Goal: Task Accomplishment & Management: Use online tool/utility

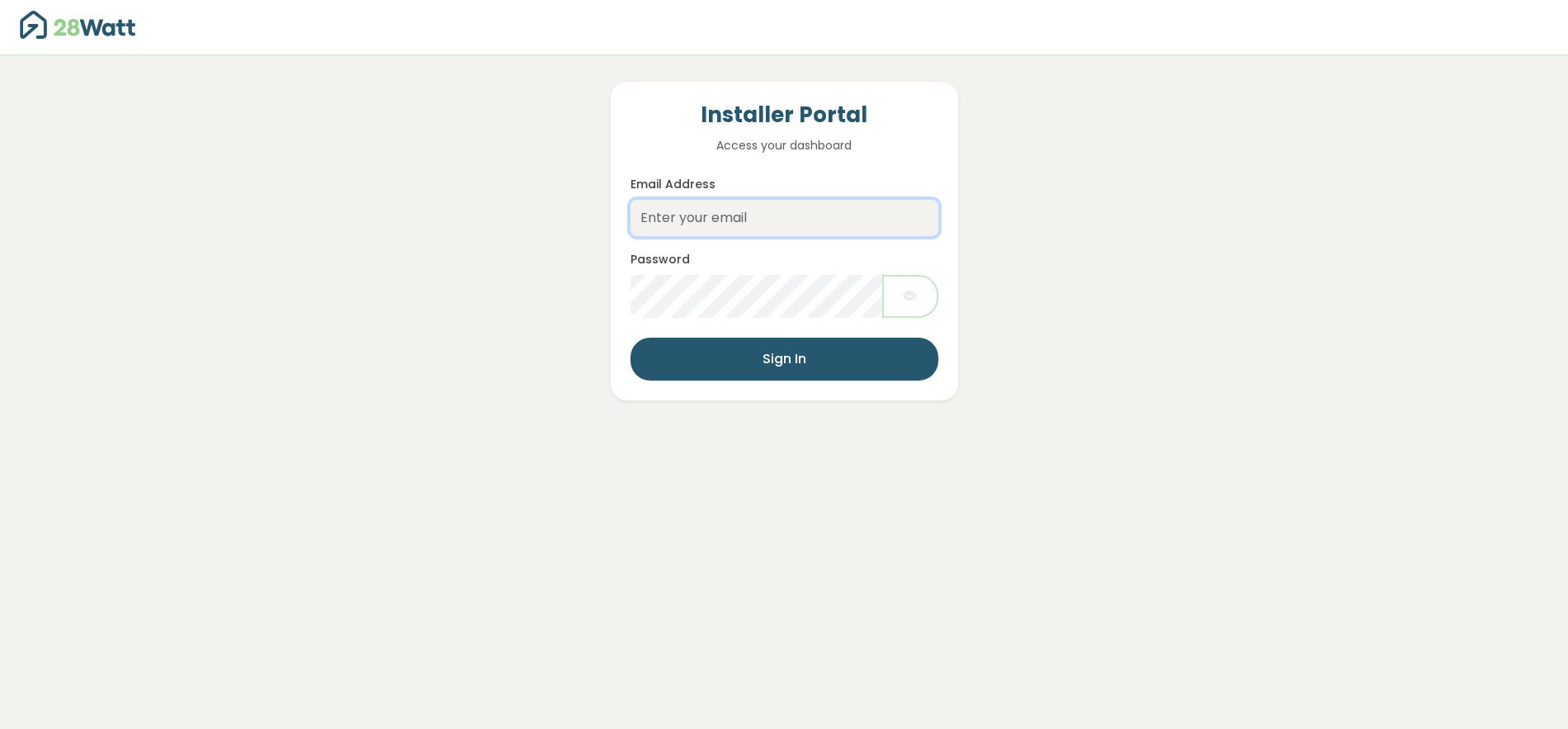
click at [719, 223] on input "Email Address" at bounding box center [784, 218] width 308 height 36
type input "jake@28watt.com.au"
click at [784, 366] on button "Sign In" at bounding box center [784, 359] width 308 height 43
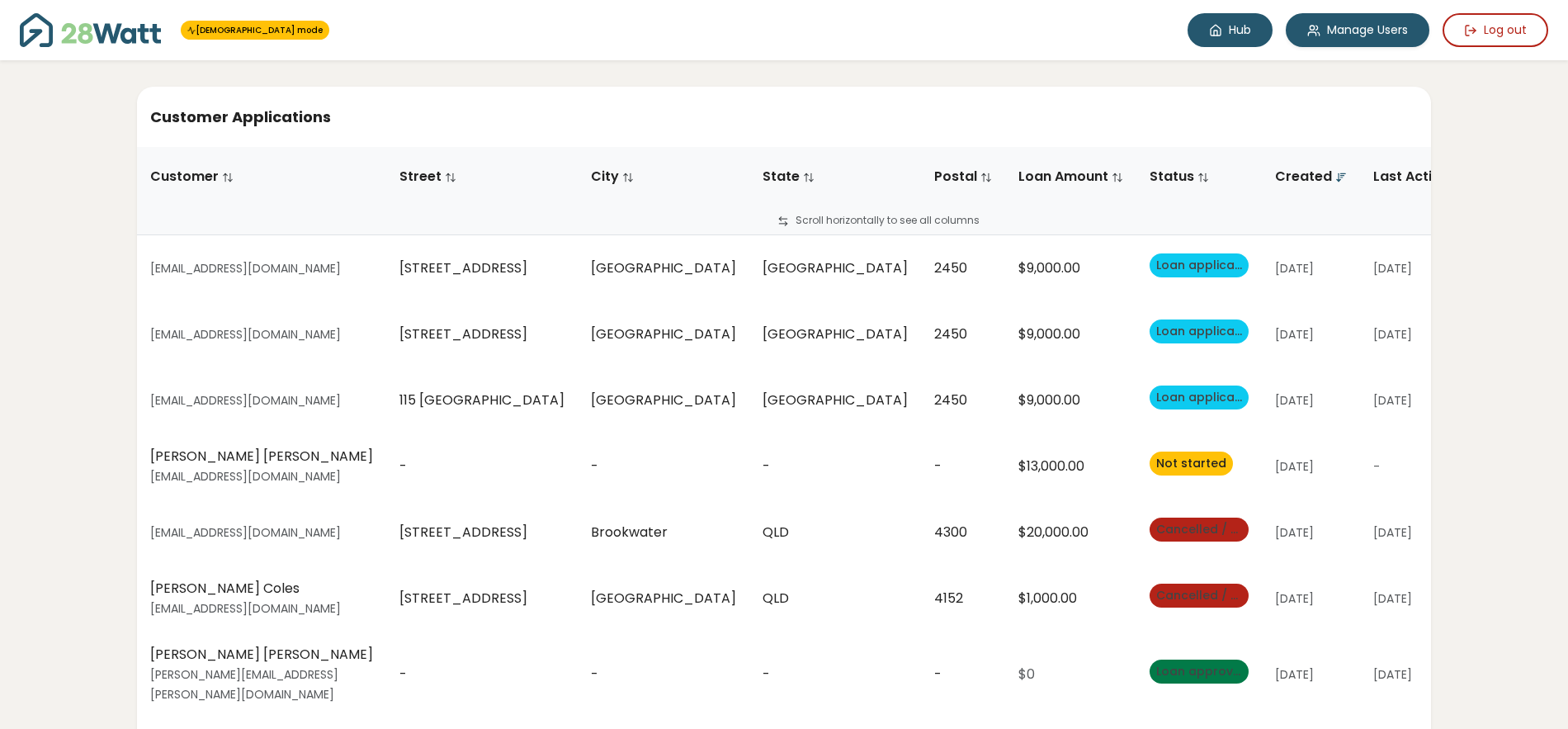
click at [1236, 36] on link "Hub" at bounding box center [1230, 30] width 85 height 34
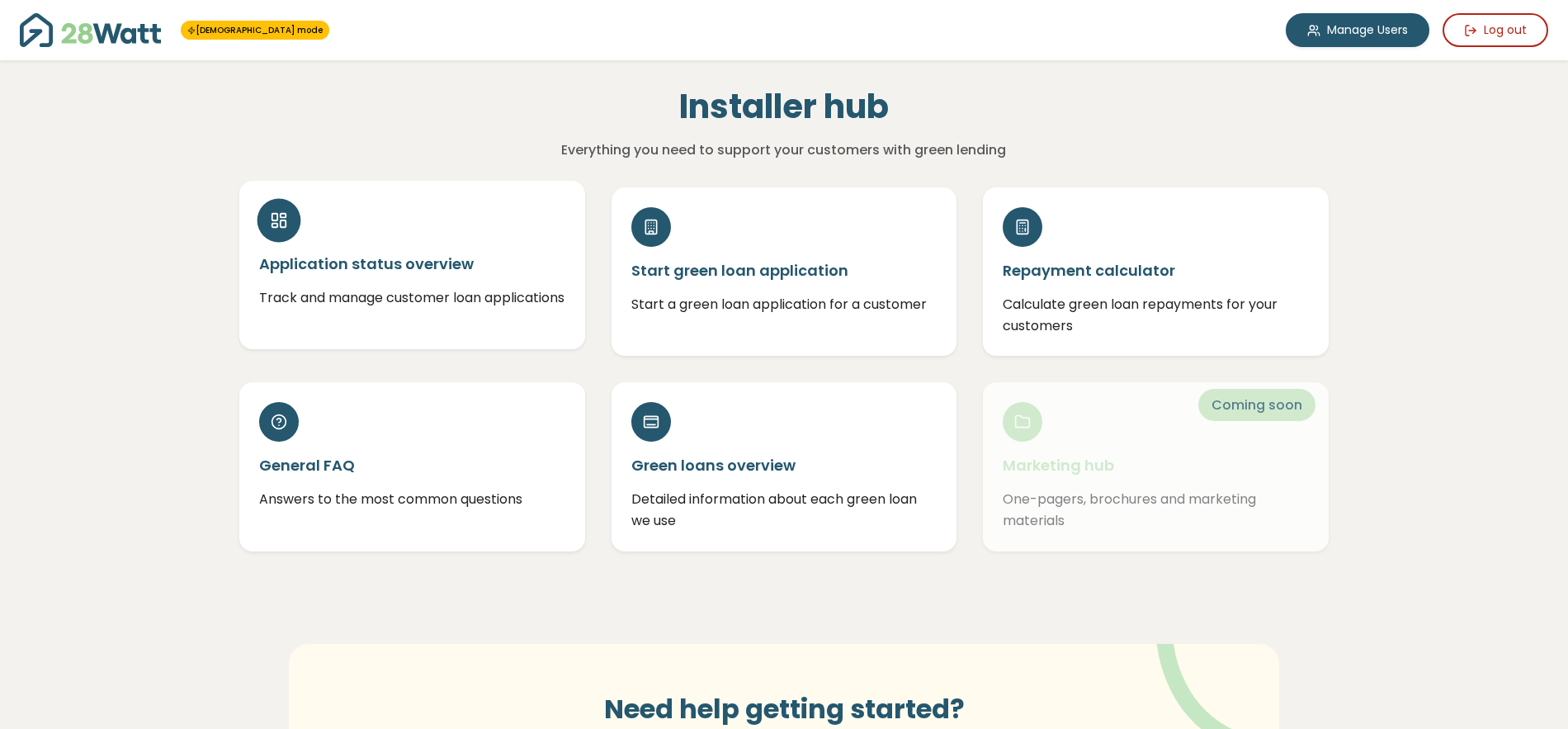
click at [461, 287] on p "Track and manage customer loan applications" at bounding box center [412, 298] width 307 height 22
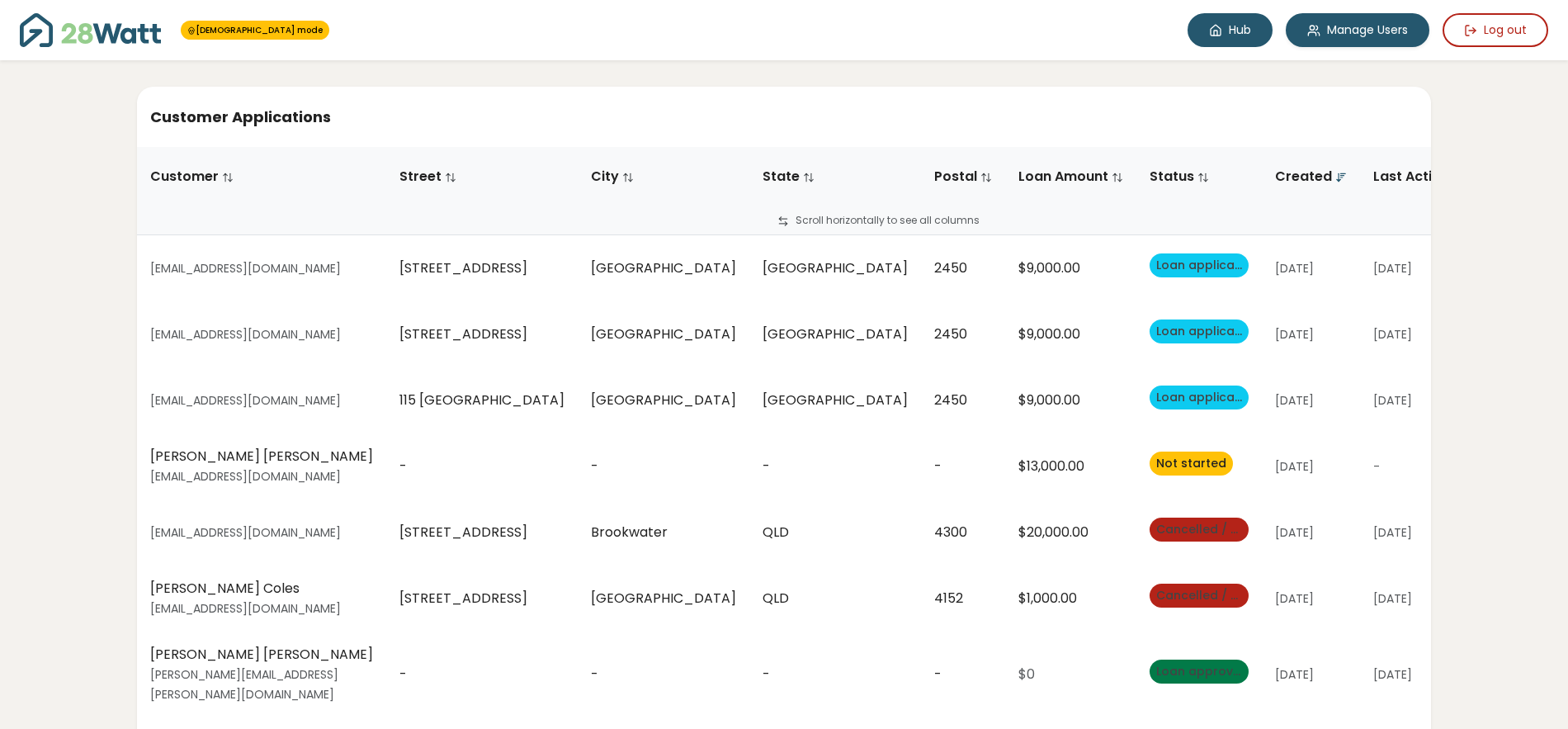
click at [1210, 27] on icon at bounding box center [1215, 30] width 13 height 13
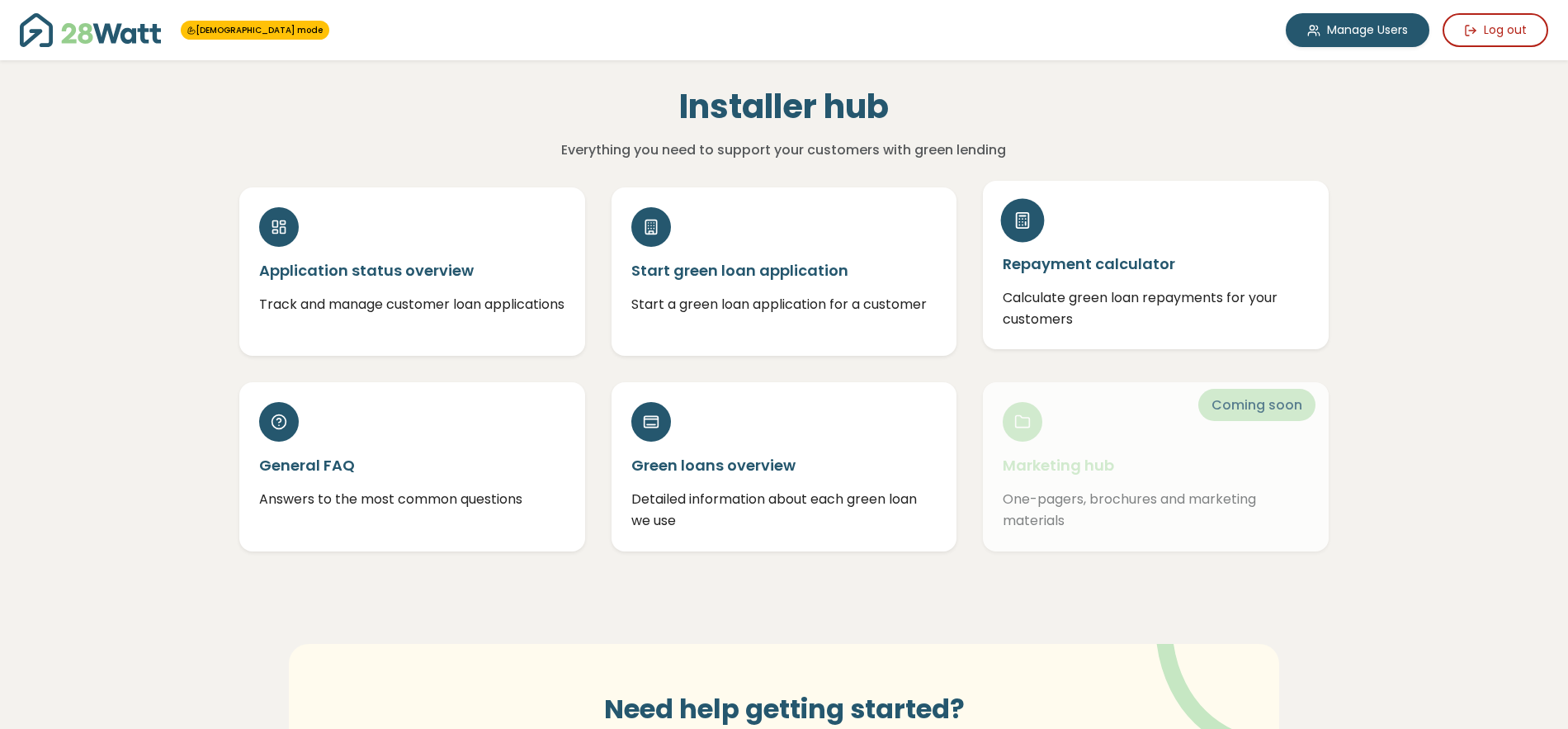
click at [1052, 258] on h5 "Repayment calculator" at bounding box center [1156, 263] width 307 height 21
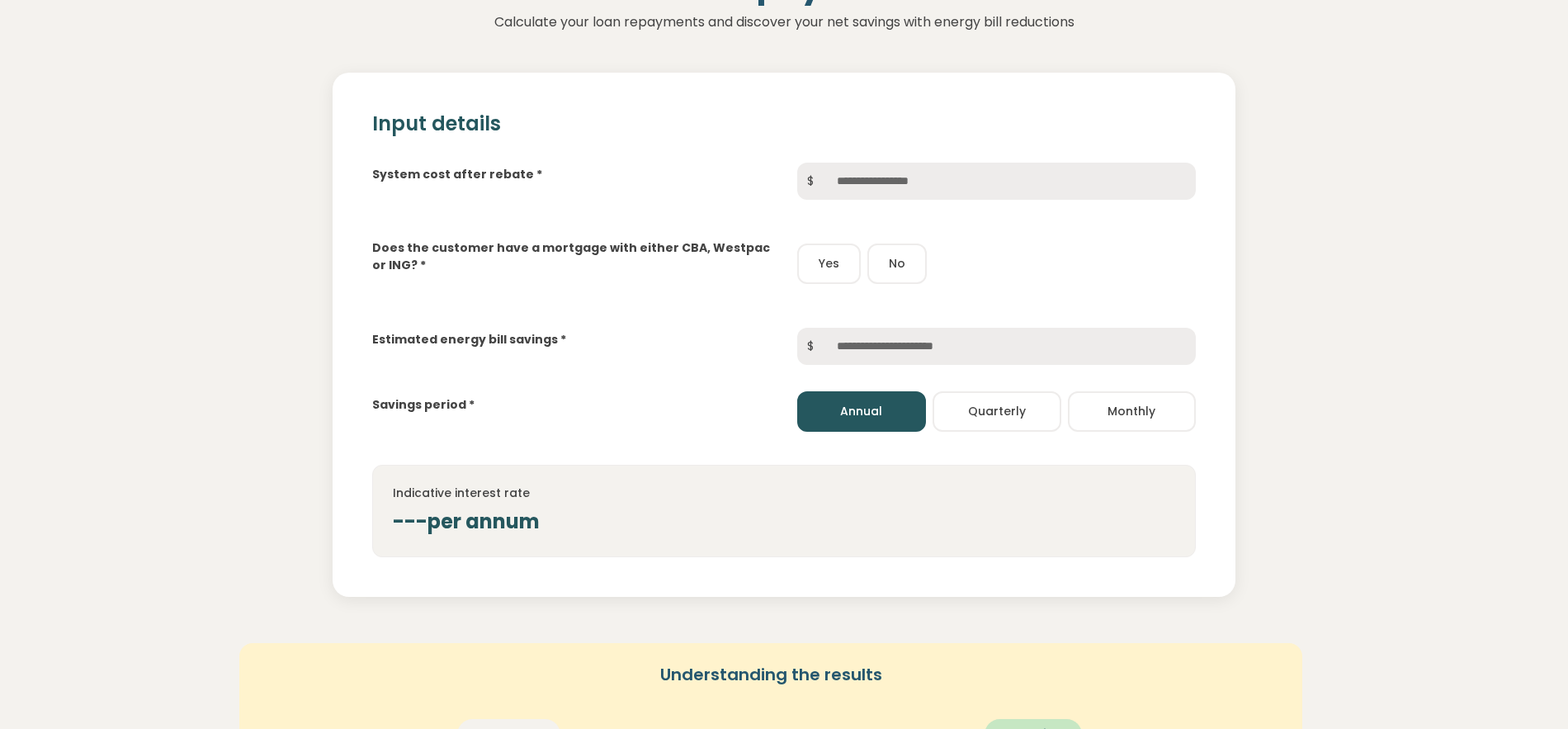
scroll to position [151, 0]
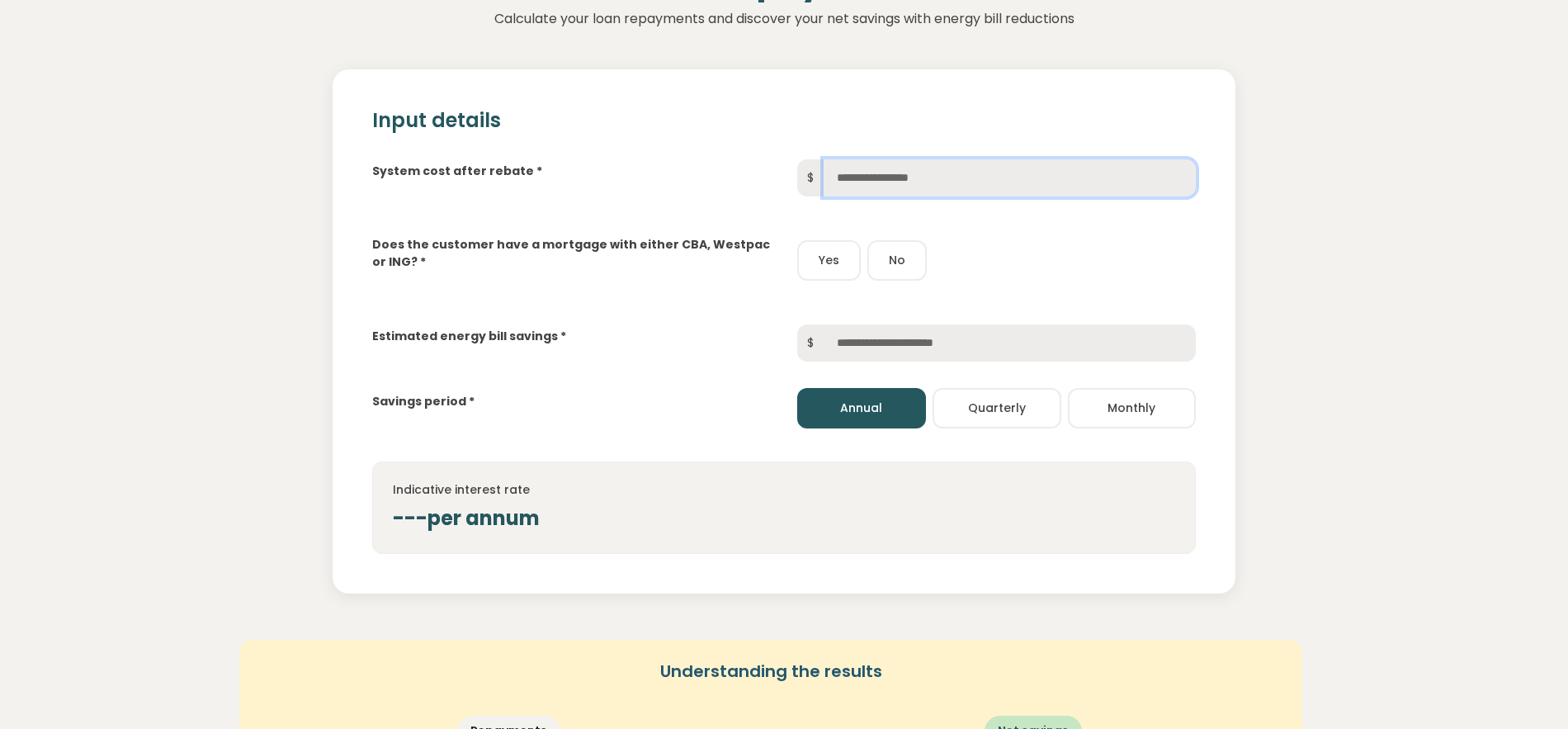
click at [921, 171] on input "text" at bounding box center [1009, 177] width 372 height 37
type input "******"
click at [852, 251] on button "Yes" at bounding box center [829, 260] width 64 height 41
drag, startPoint x: 890, startPoint y: 272, endPoint x: 875, endPoint y: 273, distance: 15.0
click at [890, 272] on button "No" at bounding box center [897, 260] width 60 height 41
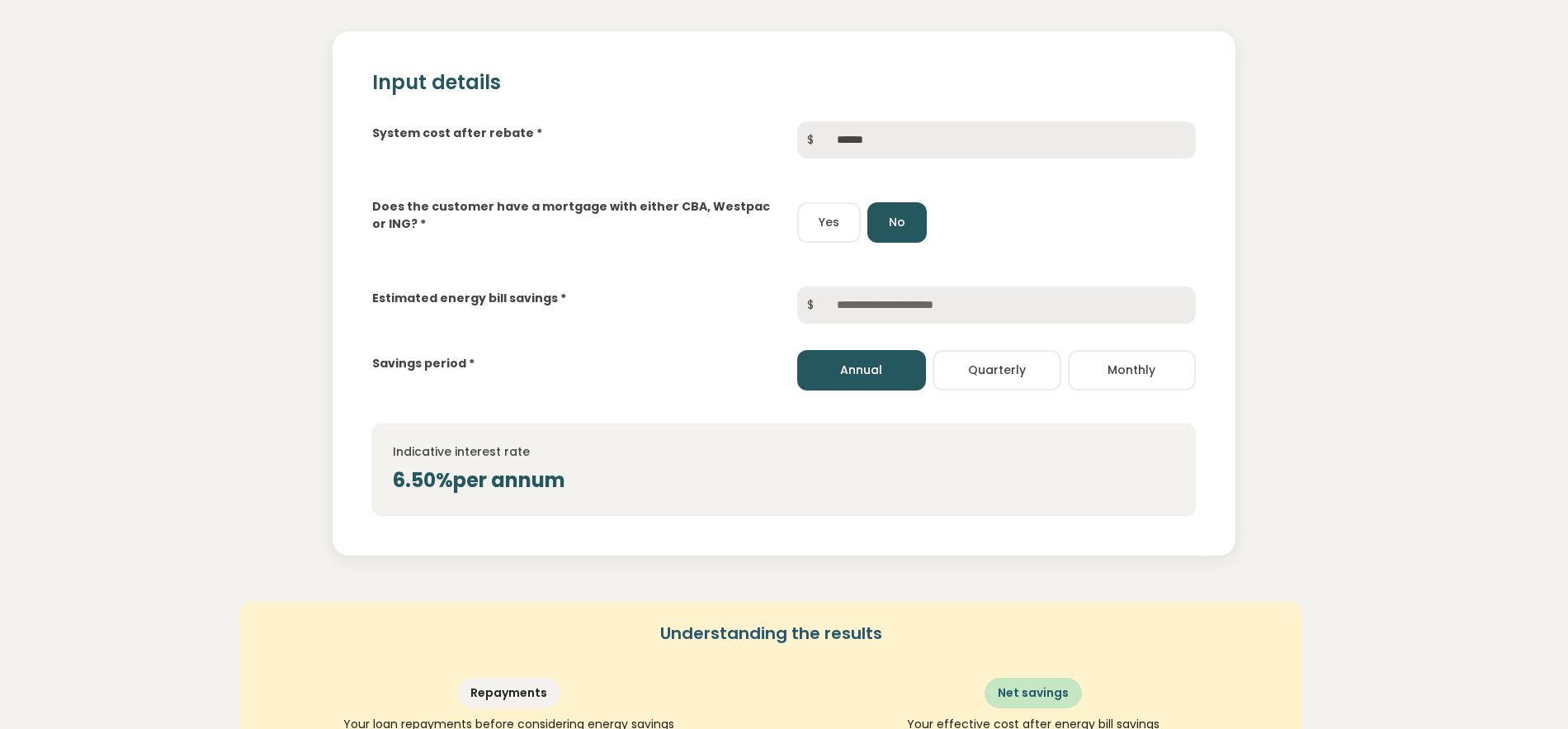
scroll to position [201, 0]
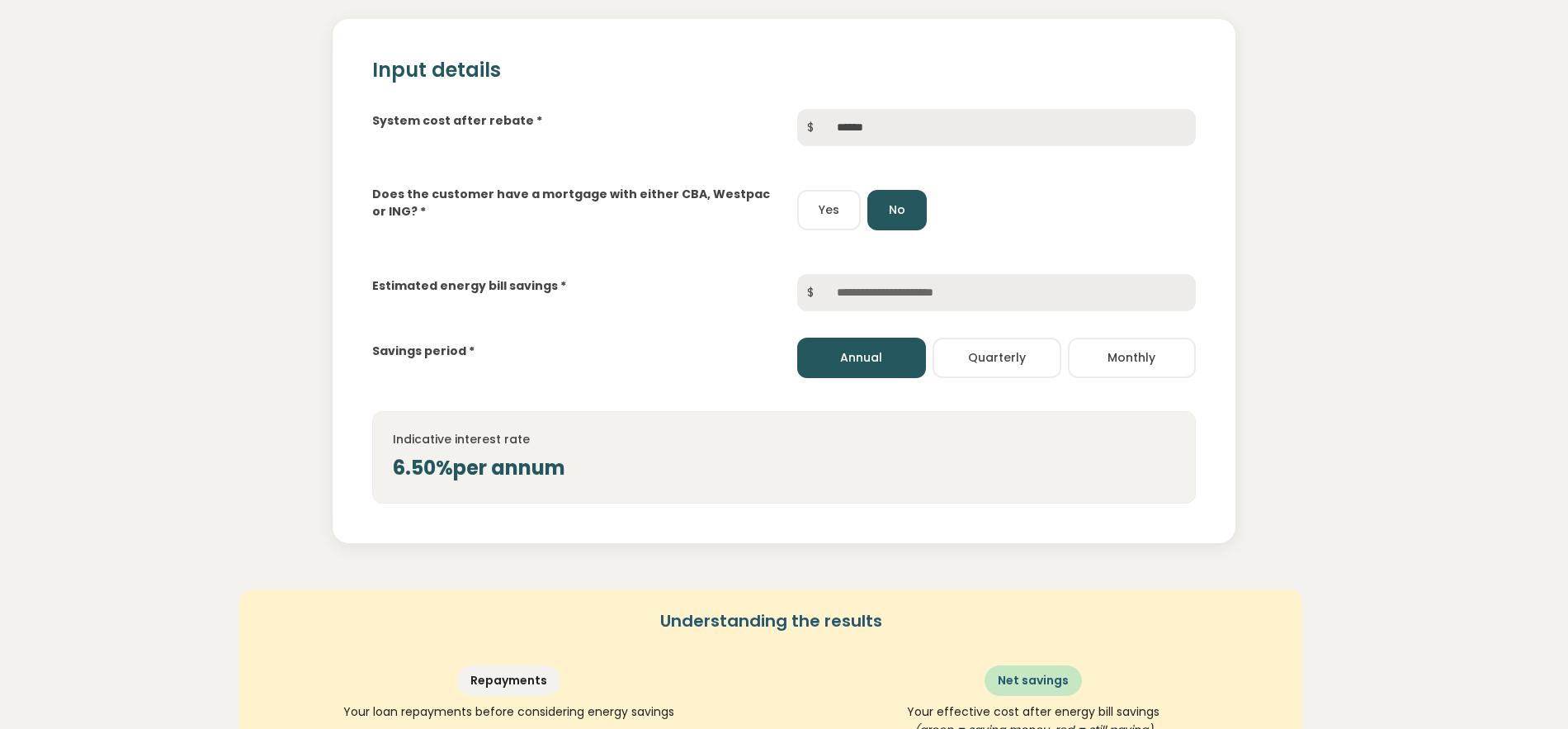
drag, startPoint x: 827, startPoint y: 224, endPoint x: 838, endPoint y: 229, distance: 12.1
click at [827, 224] on button "Yes" at bounding box center [829, 210] width 64 height 41
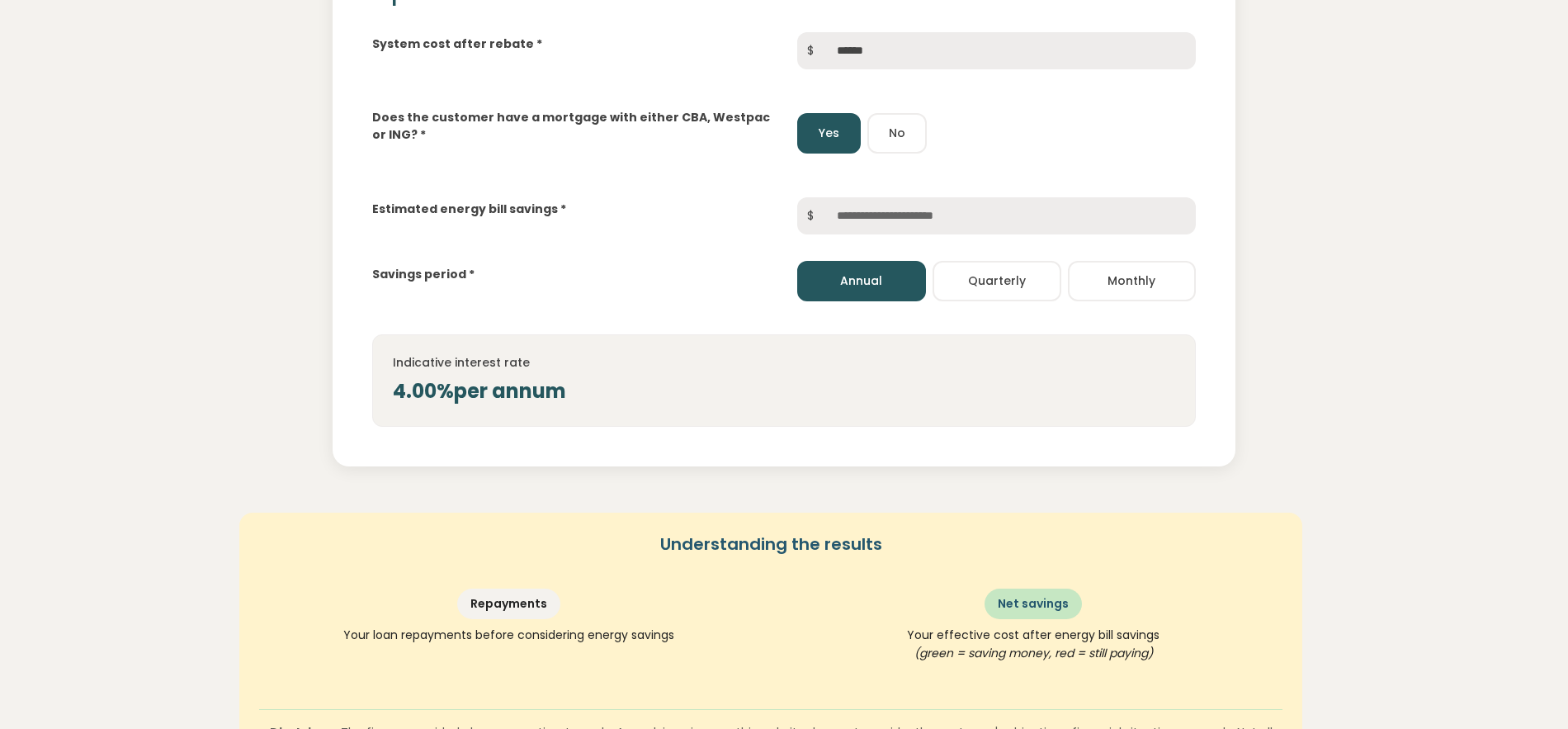
scroll to position [287, 0]
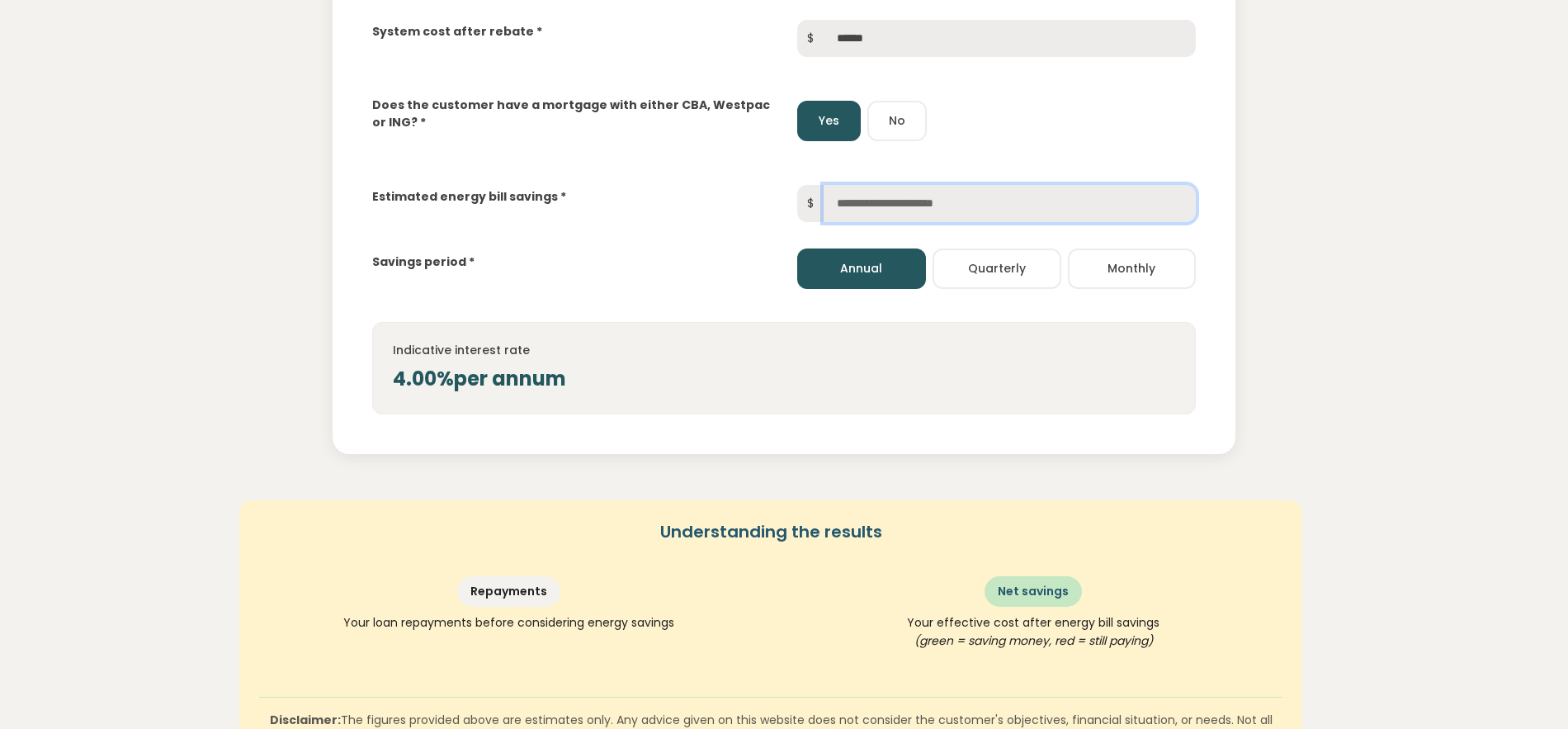
click at [899, 207] on input "text" at bounding box center [1009, 203] width 372 height 37
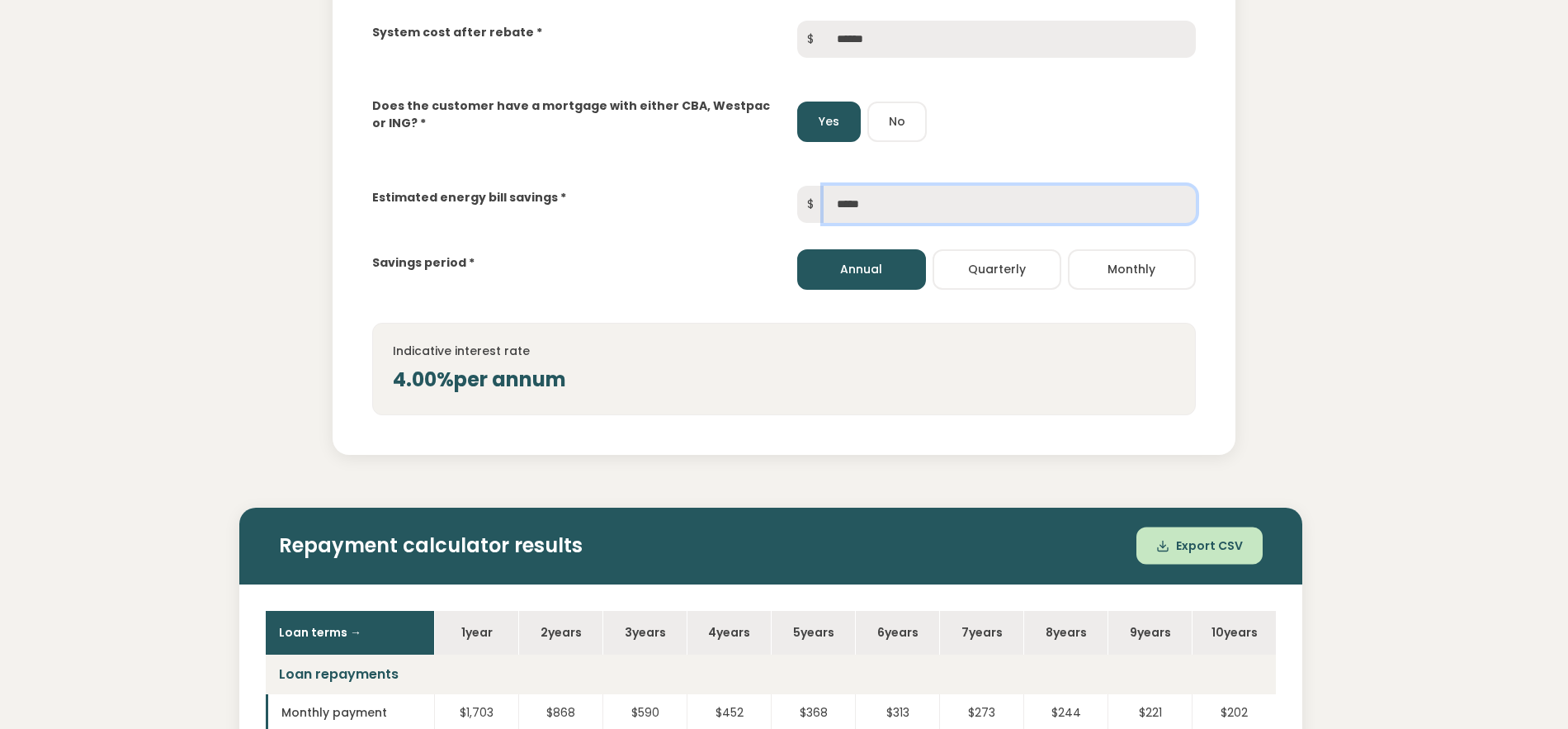
type input "*****"
click at [953, 164] on div "Estimated energy bill savings * $ *****" at bounding box center [784, 191] width 851 height 64
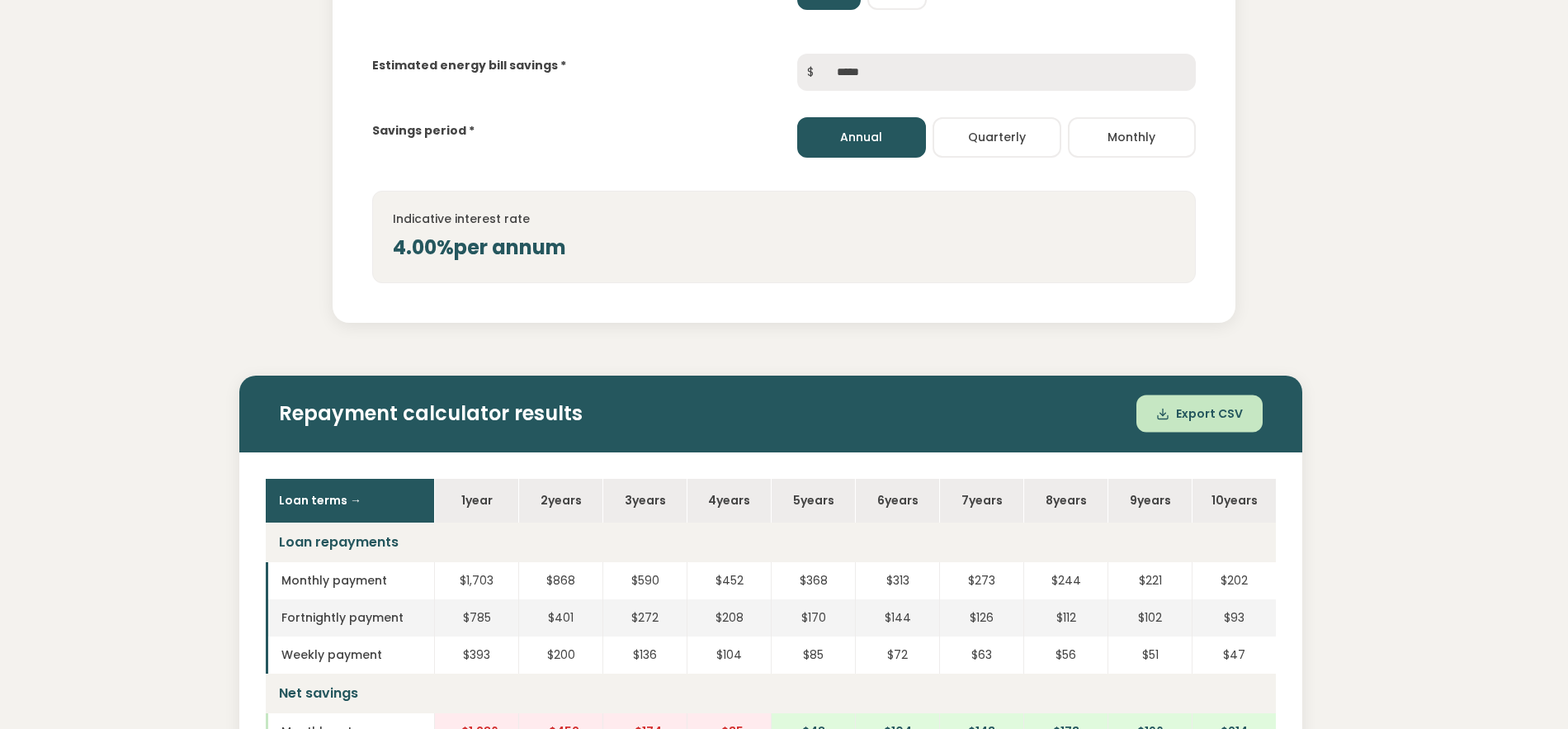
scroll to position [432, 0]
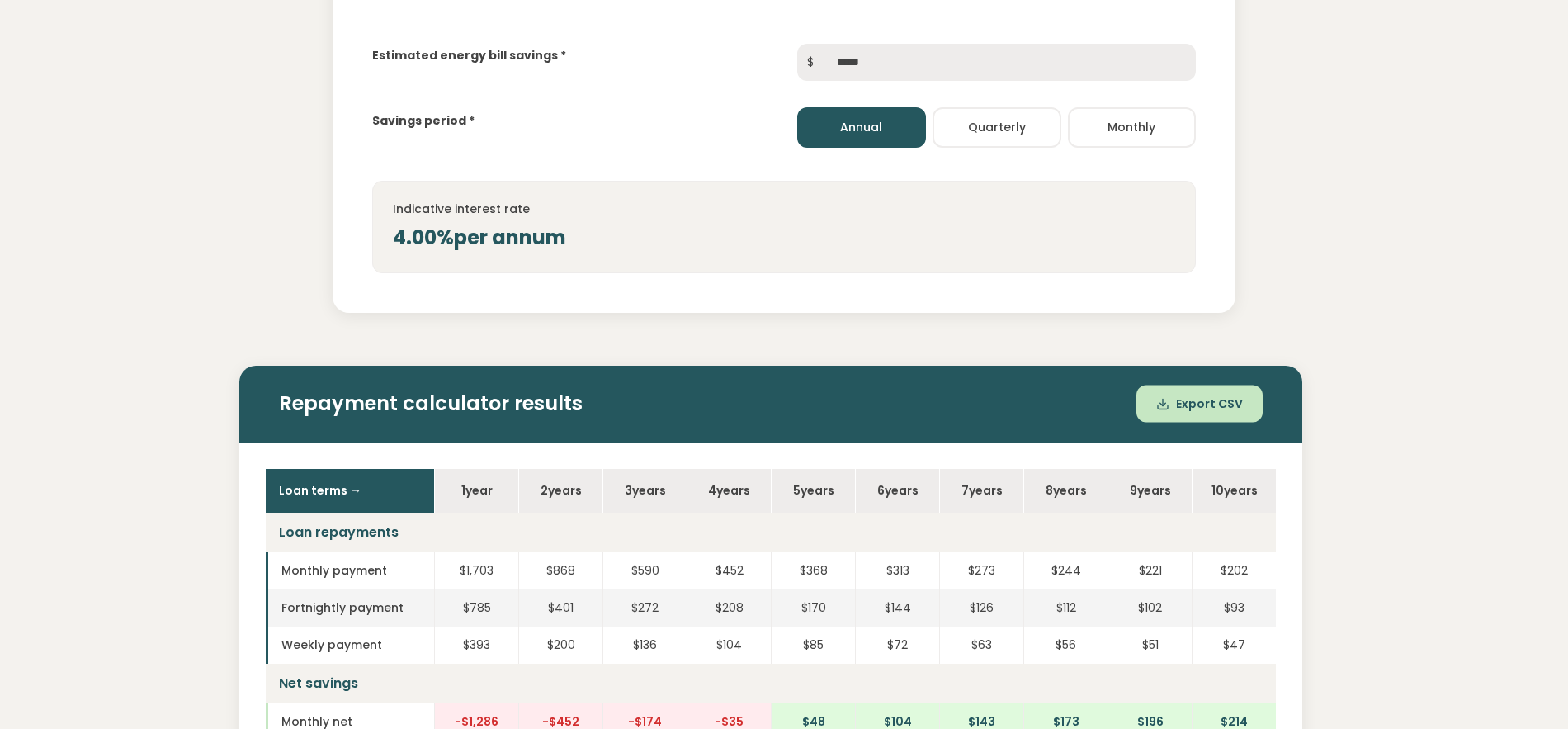
click at [1029, 130] on button "Quarterly" at bounding box center [997, 127] width 128 height 41
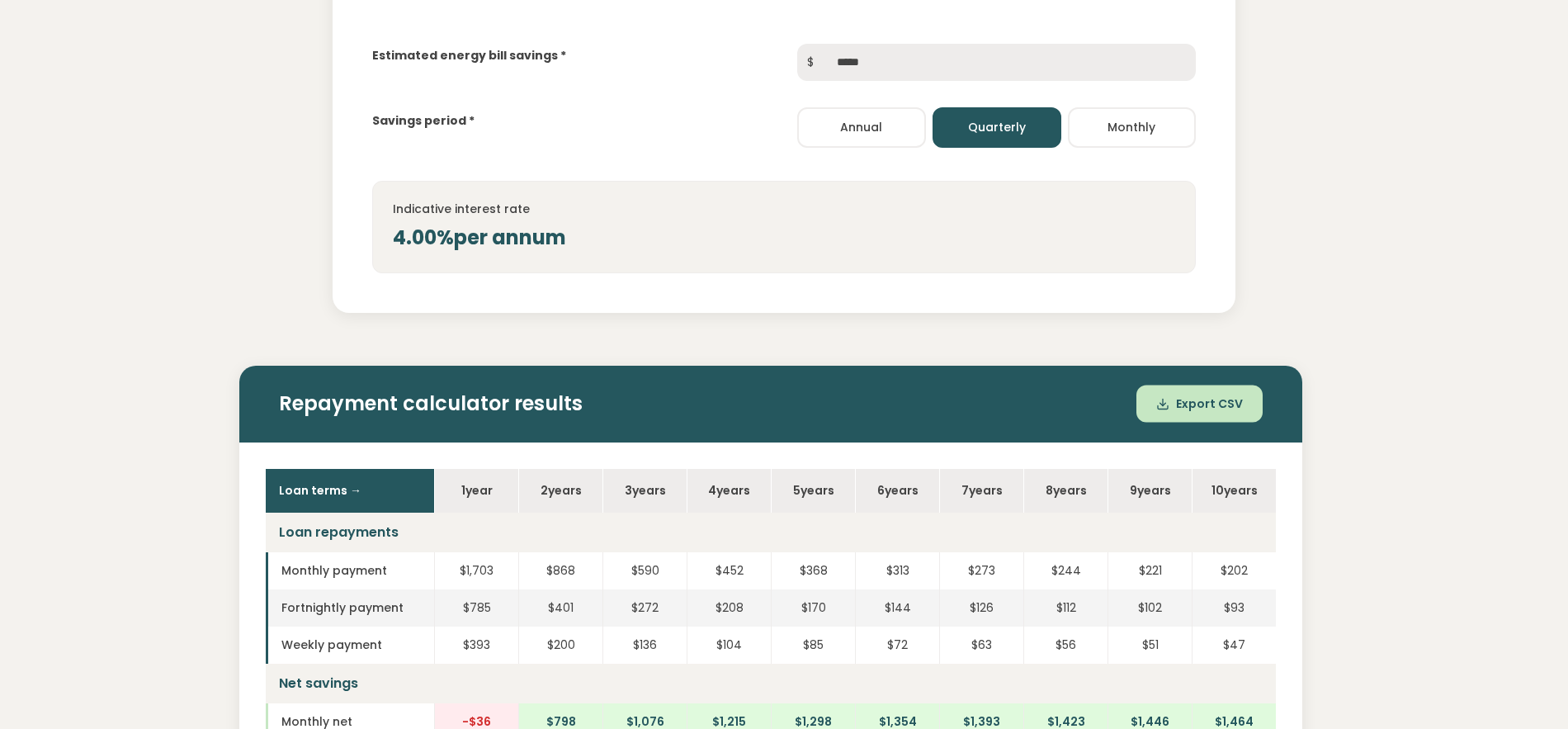
drag, startPoint x: 841, startPoint y: 123, endPoint x: 883, endPoint y: 129, distance: 42.4
click at [841, 123] on button "Annual" at bounding box center [861, 127] width 128 height 41
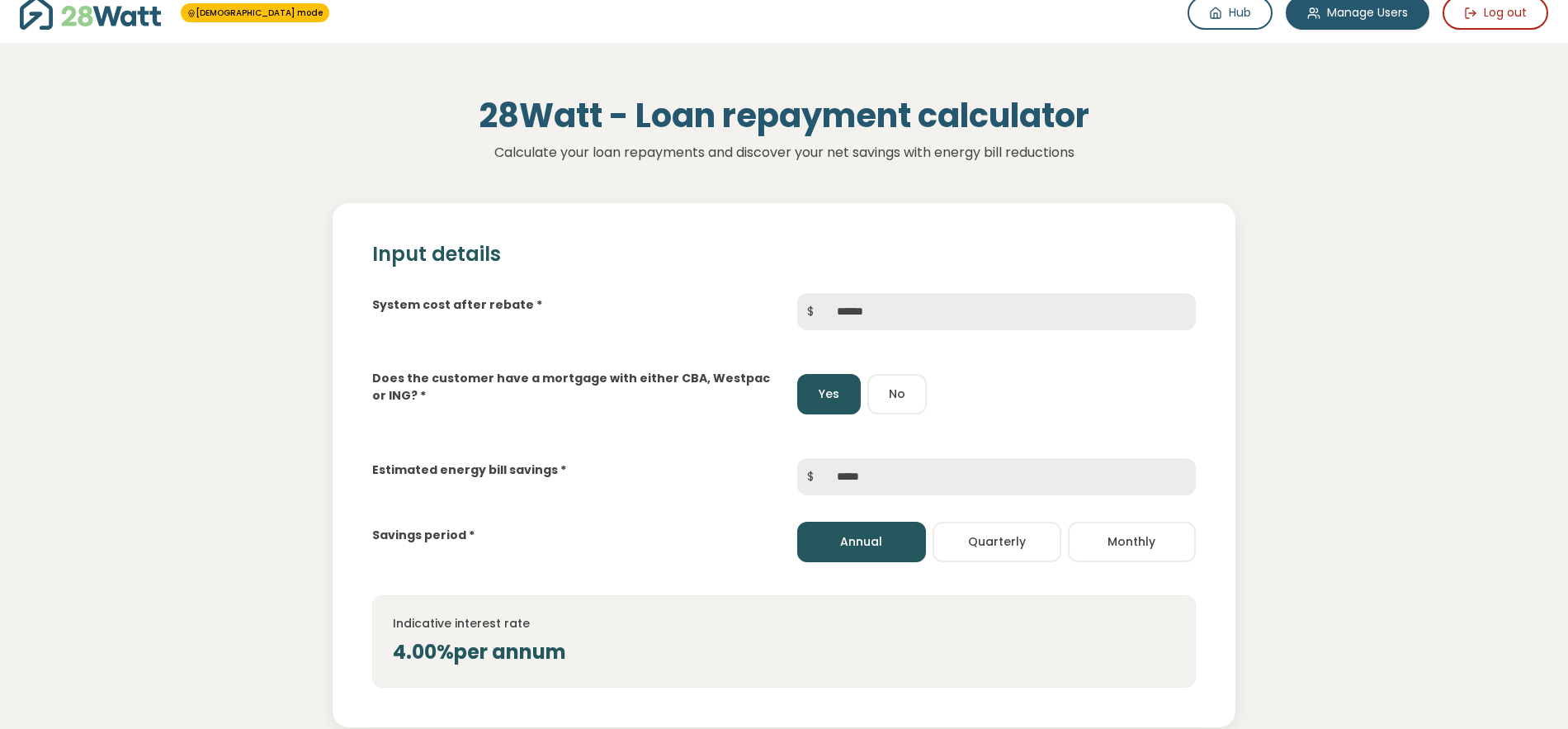
scroll to position [0, 0]
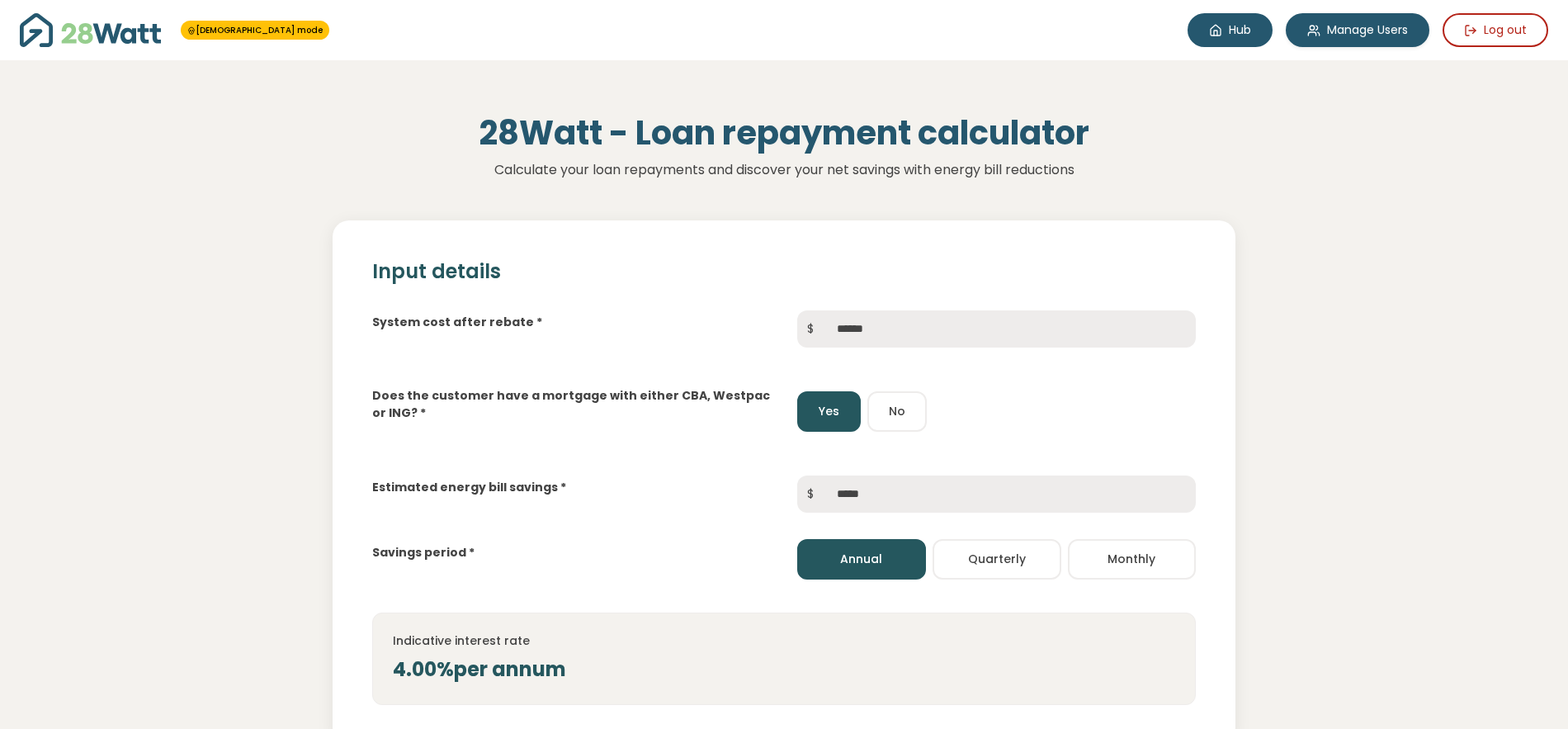
click at [1218, 34] on icon at bounding box center [1216, 31] width 10 height 11
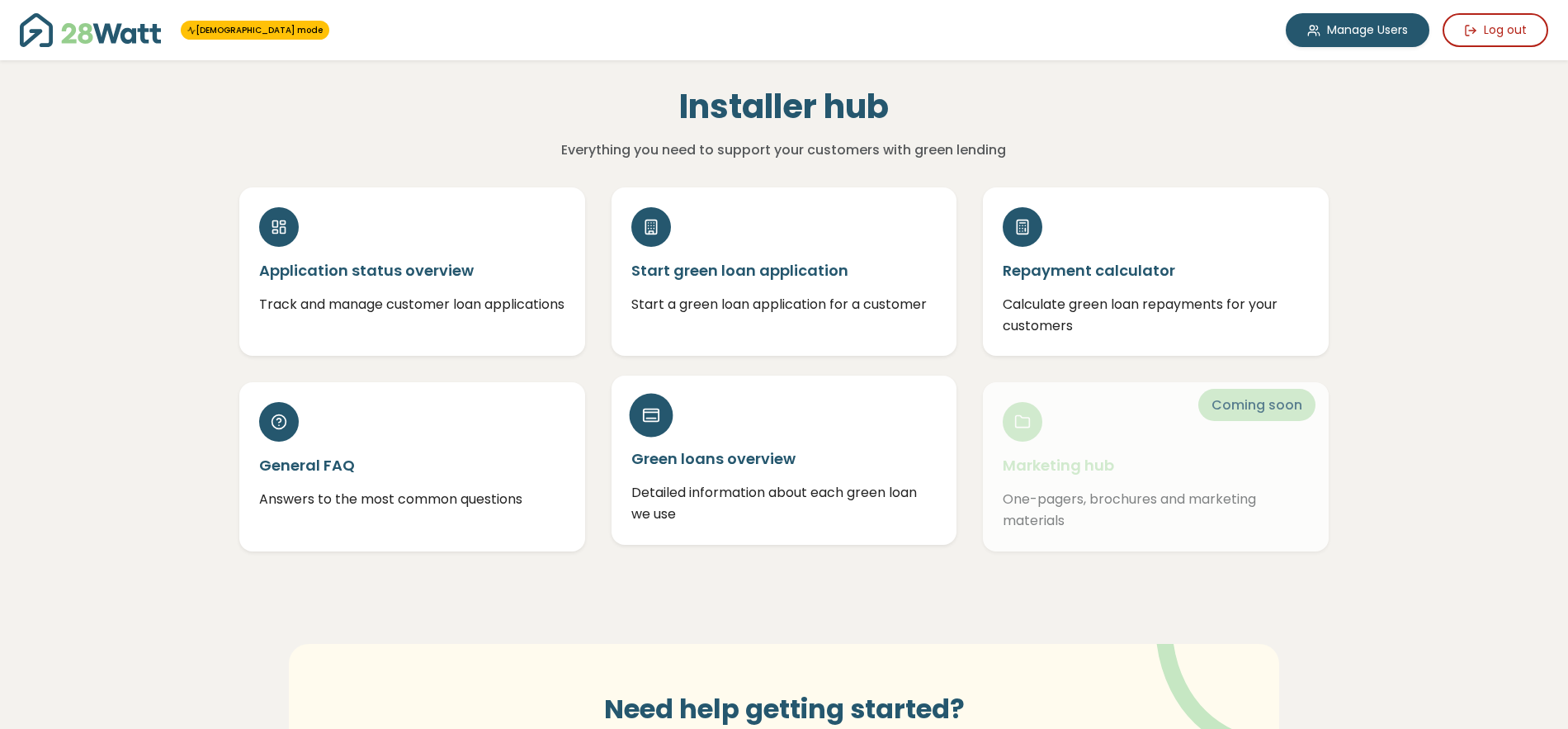
click at [800, 422] on div "Green loans overview Detailed information about each green loan we use" at bounding box center [784, 459] width 345 height 168
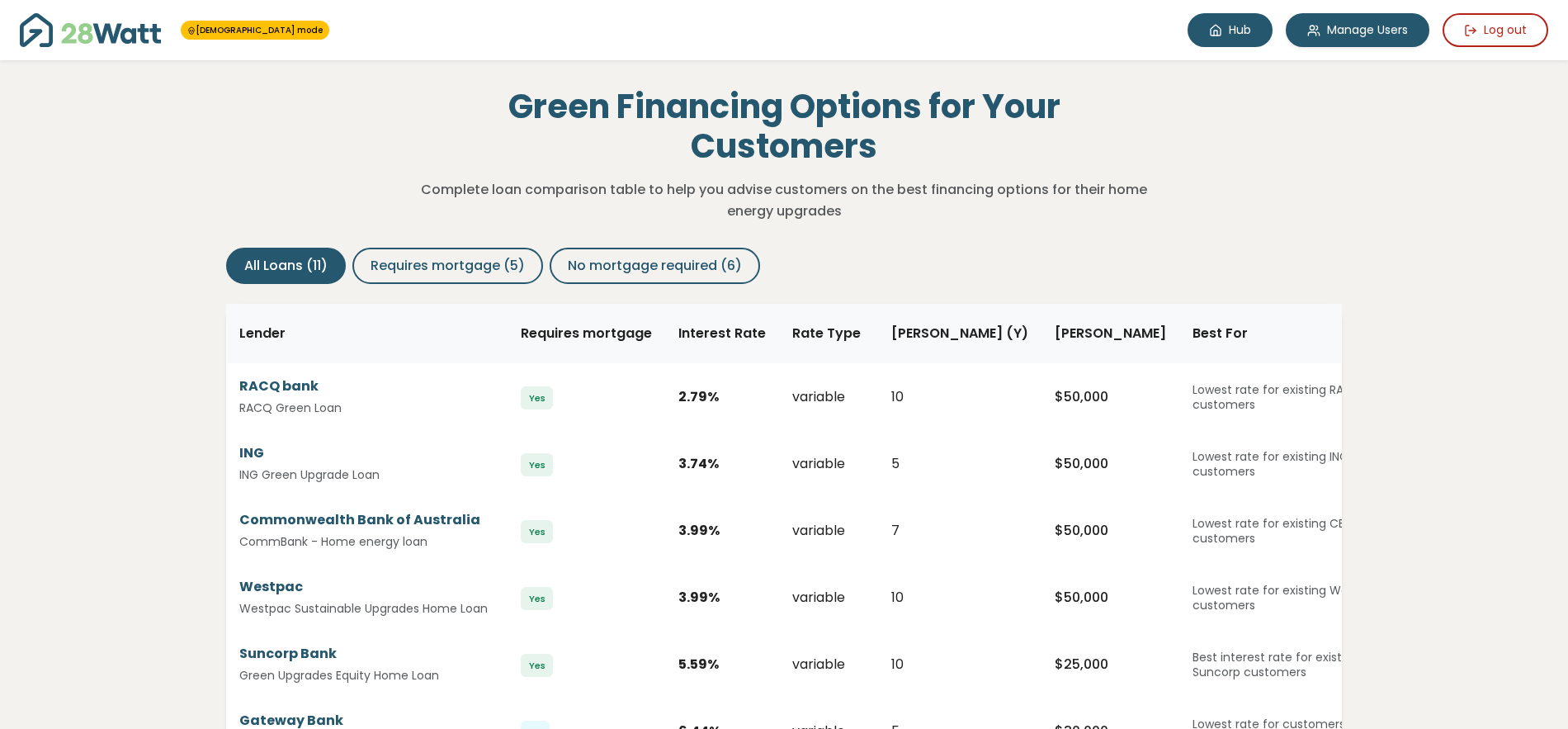
click at [1232, 36] on link "Hub" at bounding box center [1230, 30] width 85 height 34
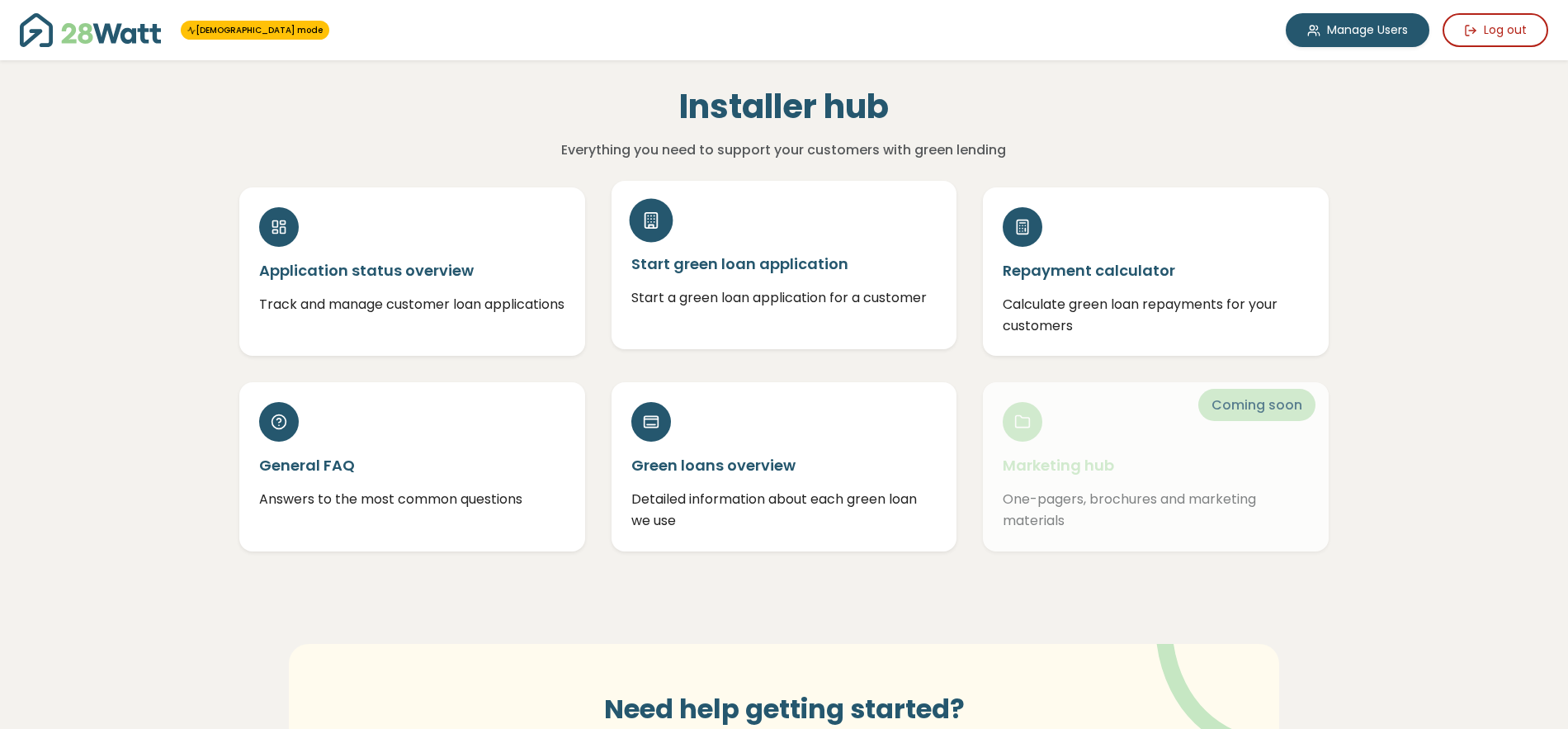
click at [834, 234] on div "Start green loan application Start a green loan application for a customer" at bounding box center [784, 265] width 345 height 168
